Goal: Task Accomplishment & Management: Manage account settings

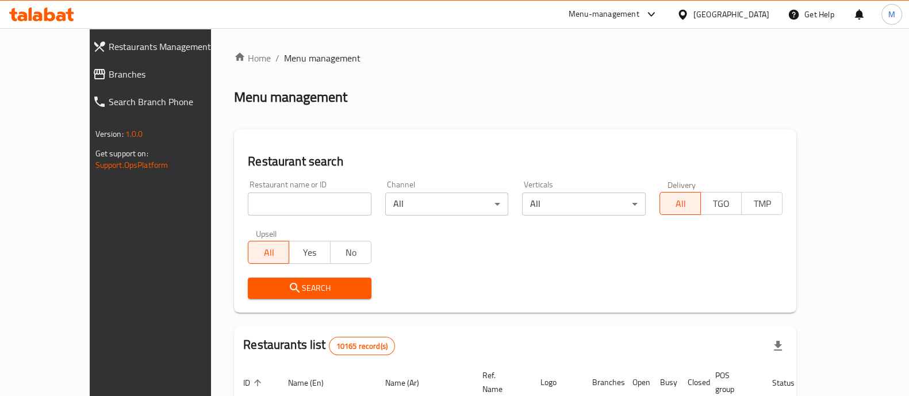
click at [262, 201] on input "search" at bounding box center [310, 204] width 124 height 23
type input "dfc"
click button "Search" at bounding box center [310, 288] width 124 height 21
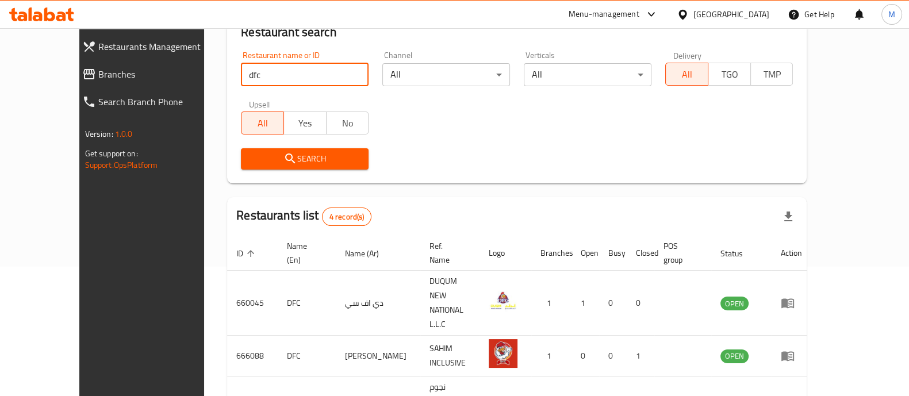
scroll to position [198, 0]
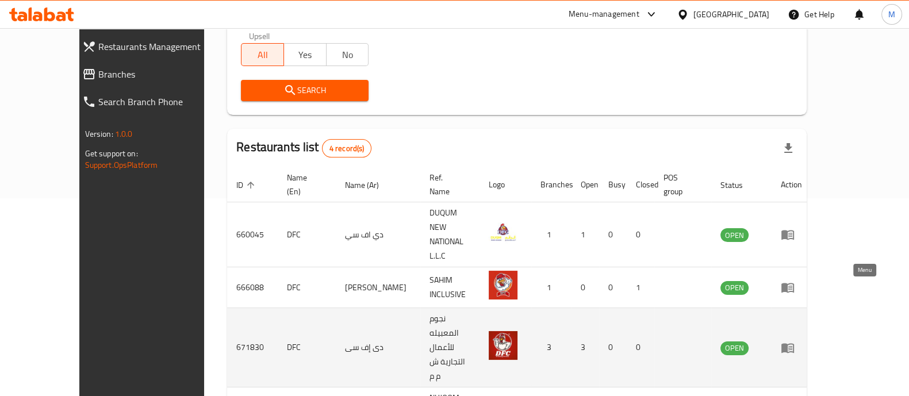
click at [794, 341] on icon "enhanced table" at bounding box center [788, 348] width 14 height 14
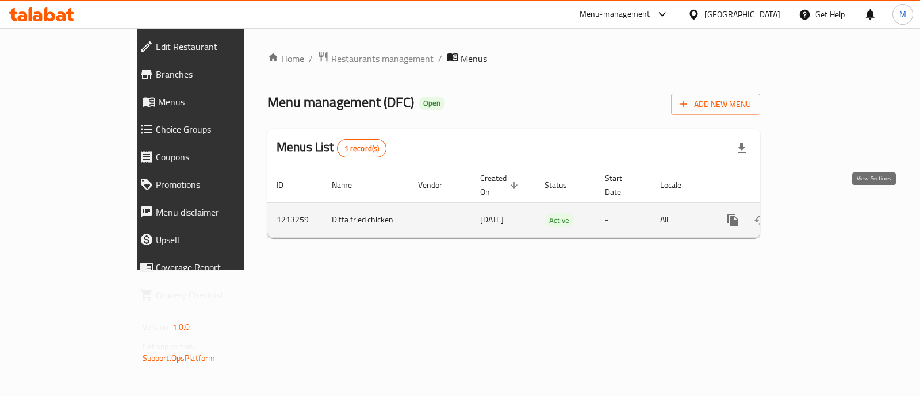
click at [823, 213] on icon "enhanced table" at bounding box center [816, 220] width 14 height 14
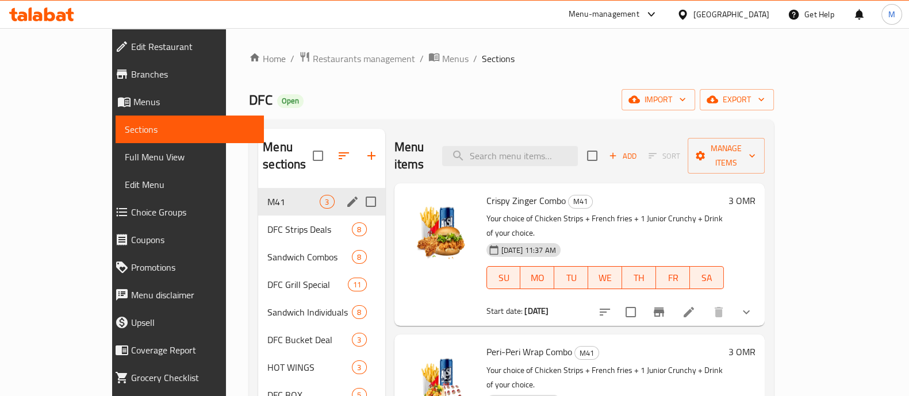
click at [258, 193] on div "M41 3" at bounding box center [321, 202] width 126 height 28
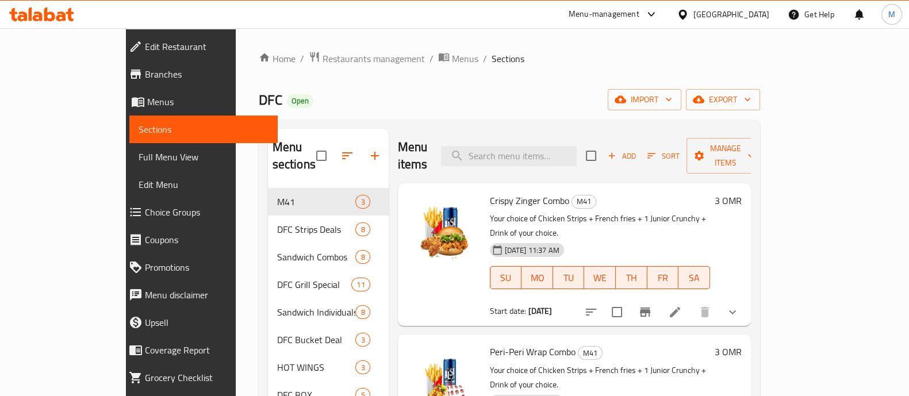
click at [710, 193] on h6 "Crispy Zinger Combo M41" at bounding box center [600, 201] width 220 height 16
click at [715, 188] on div "Crispy Zinger Combo M41 Your choice of Chicken Strips + French fries + 1 Junior…" at bounding box center [599, 254] width 229 height 133
click at [739, 305] on icon "show more" at bounding box center [732, 312] width 14 height 14
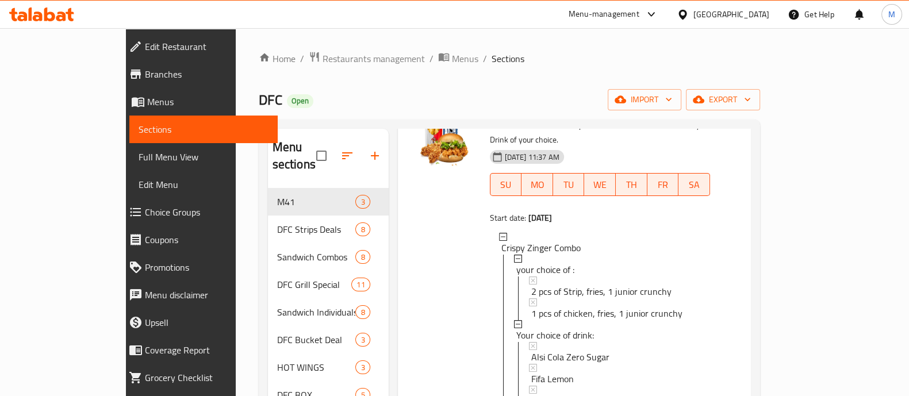
scroll to position [216, 0]
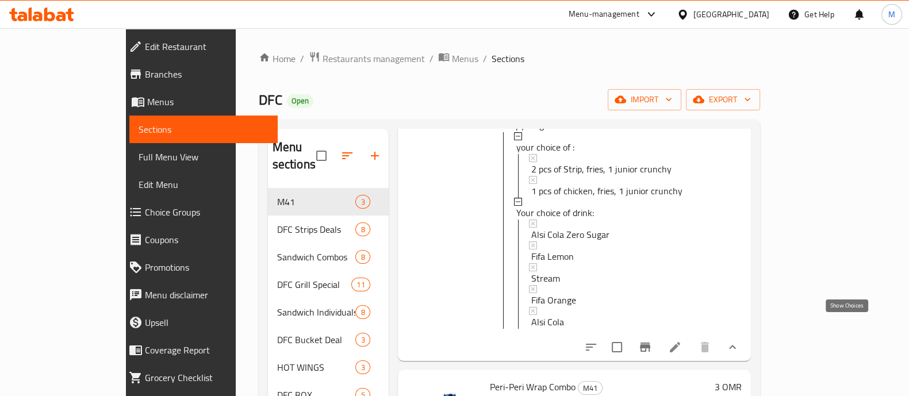
click at [739, 340] on icon "show more" at bounding box center [732, 347] width 14 height 14
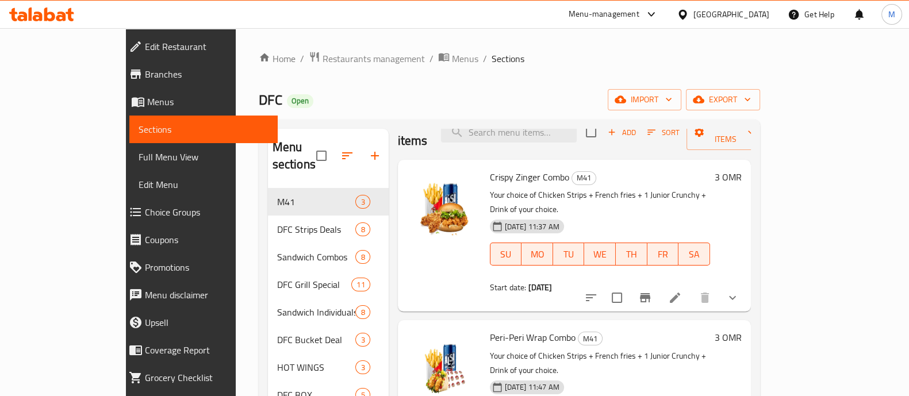
scroll to position [0, 0]
